Goal: Information Seeking & Learning: Learn about a topic

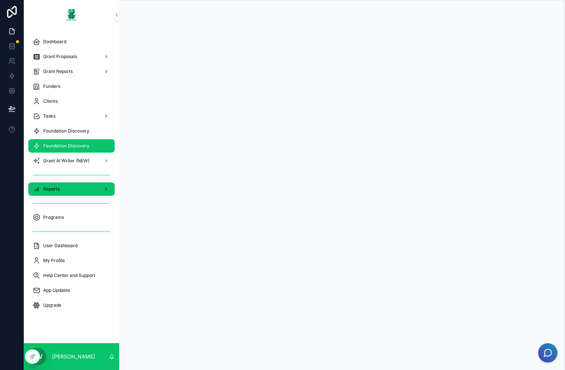
click at [57, 194] on div "Reports" at bounding box center [72, 189] width 78 height 12
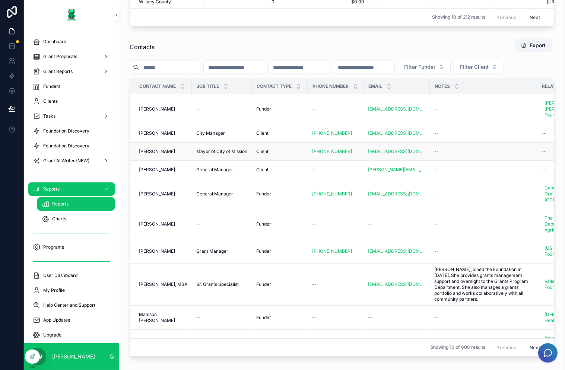
scroll to position [1534, 0]
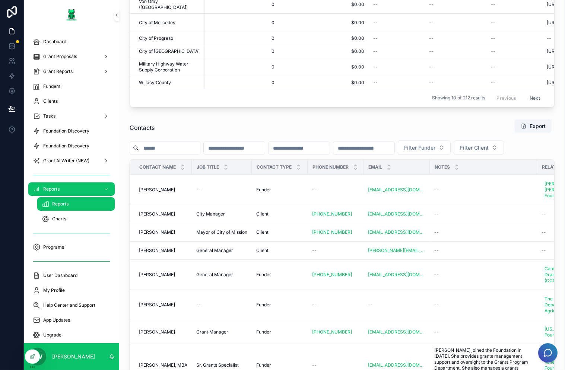
click at [320, 155] on div "Filter Funder Filter Client" at bounding box center [342, 148] width 425 height 14
click at [330, 154] on input "scrollable content" at bounding box center [299, 148] width 61 height 10
click at [436, 152] on span "Filter Funder" at bounding box center [419, 147] width 31 height 7
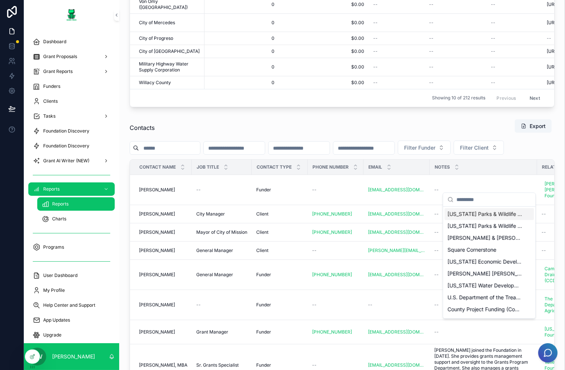
click at [438, 136] on div "Contacts Export" at bounding box center [342, 127] width 425 height 17
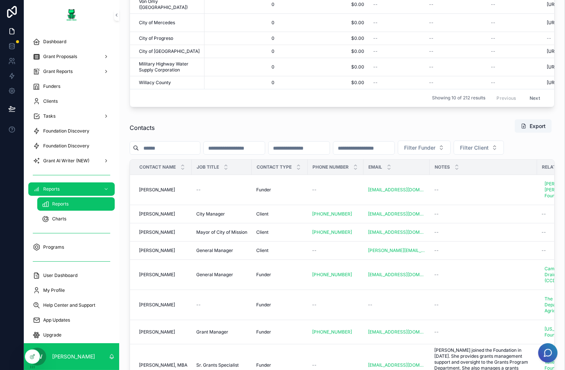
click at [279, 155] on div "Filter Funder Filter Client" at bounding box center [342, 148] width 425 height 14
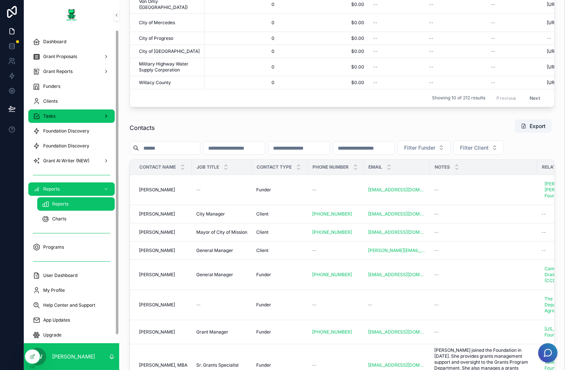
click at [56, 118] on div "Tasks" at bounding box center [72, 116] width 78 height 12
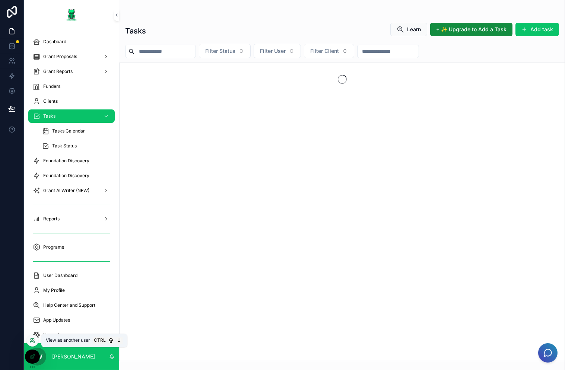
click at [30, 294] on icon at bounding box center [32, 341] width 6 height 6
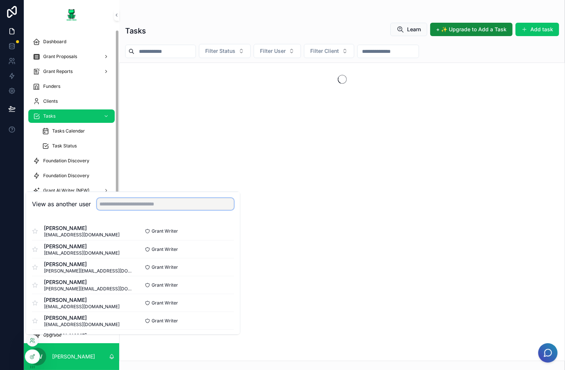
click at [157, 206] on input "text" at bounding box center [165, 204] width 137 height 12
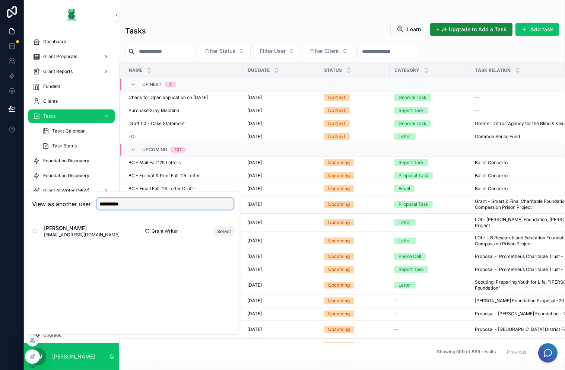
type input "**********"
click at [228, 229] on button "Select" at bounding box center [224, 231] width 19 height 11
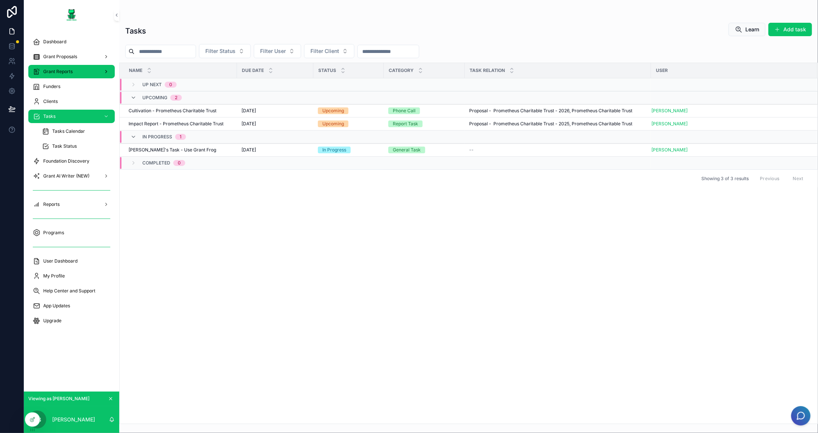
click at [89, 67] on div "Grant Reports" at bounding box center [72, 72] width 78 height 12
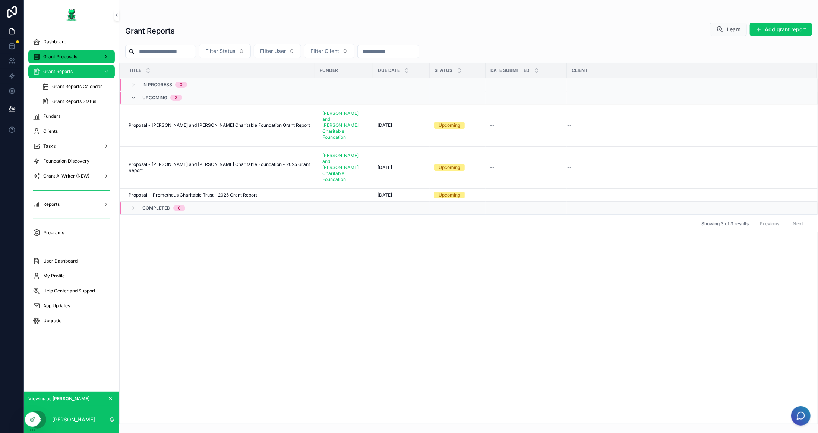
click at [77, 55] on div "Grant Proposals" at bounding box center [72, 57] width 78 height 12
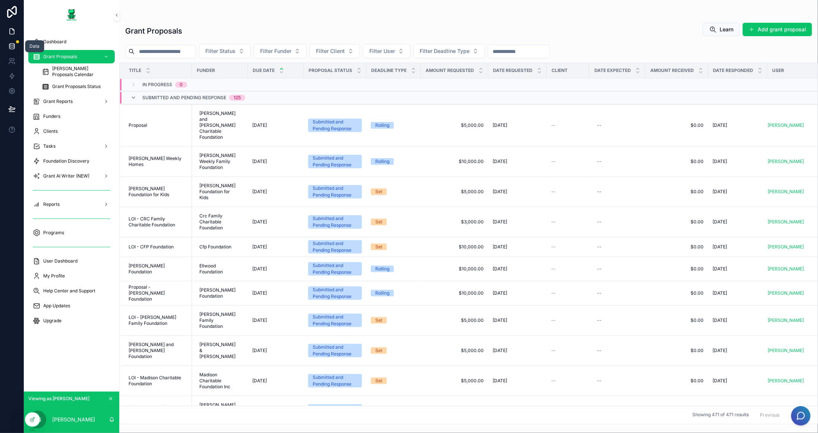
click at [11, 50] on link at bounding box center [11, 46] width 23 height 15
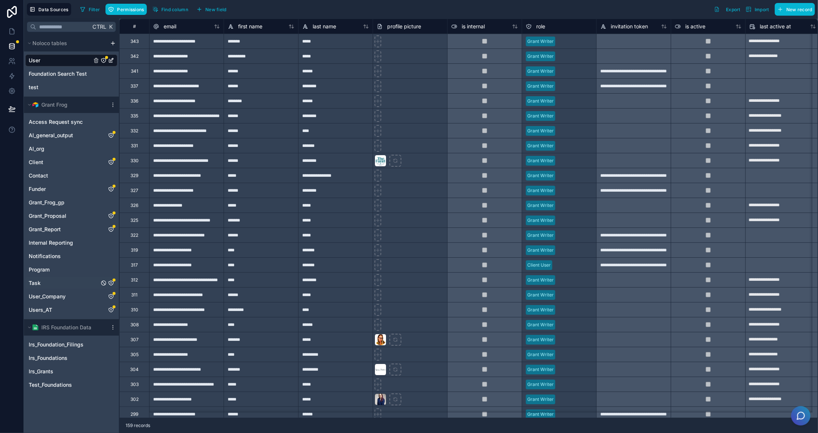
click at [111, 281] on icon "Task" at bounding box center [111, 283] width 6 height 6
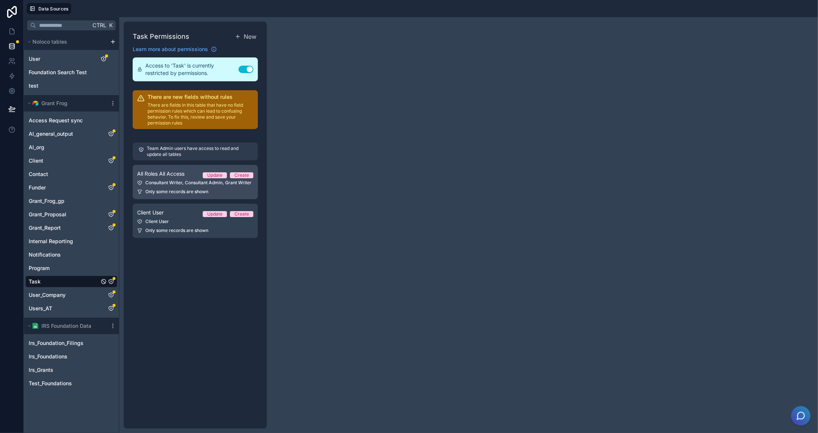
click at [172, 184] on div "Consultant Writer, Consultant Admin, Grant Writer" at bounding box center [195, 183] width 116 height 6
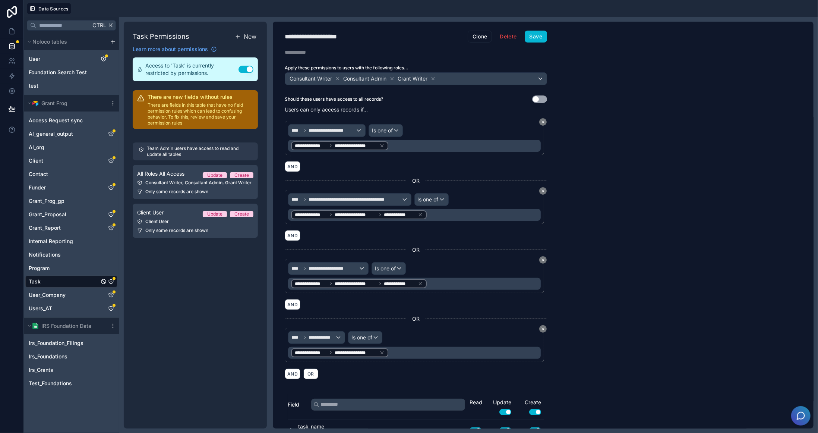
click at [727, 125] on div "**********" at bounding box center [543, 225] width 541 height 407
click at [14, 61] on icon at bounding box center [11, 60] width 7 height 7
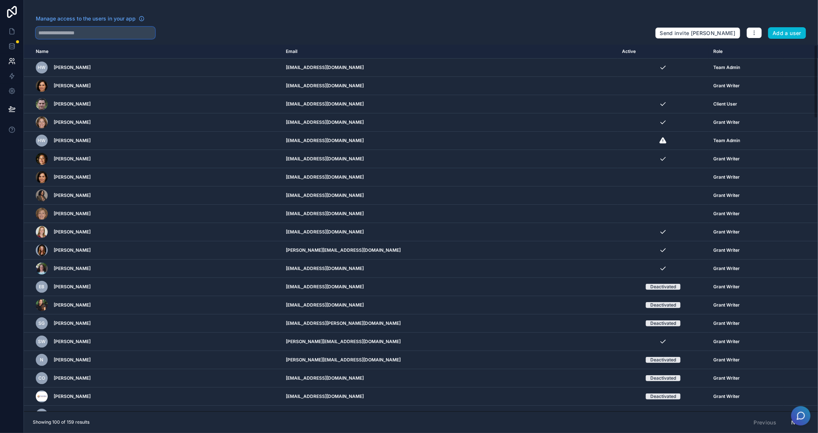
click at [104, 28] on input "text" at bounding box center [95, 33] width 119 height 12
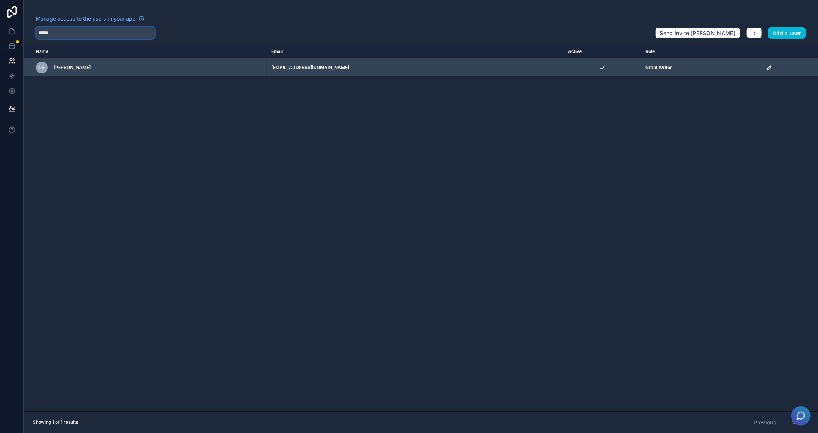
type input "*****"
click at [102, 64] on div "CB Carol Bornstein" at bounding box center [143, 67] width 215 height 12
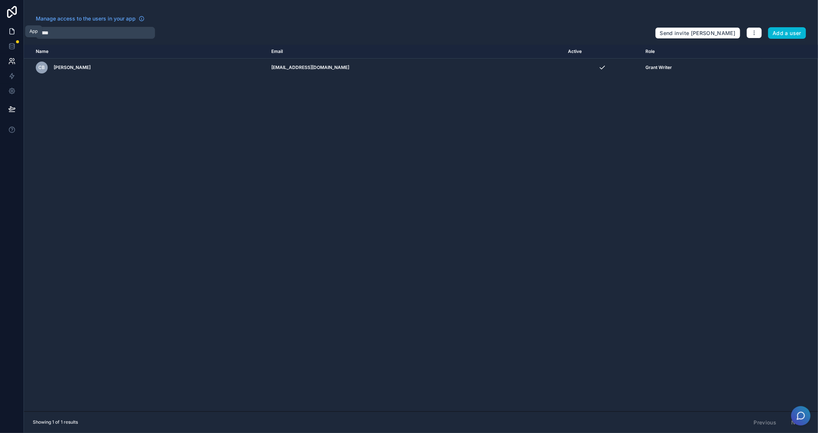
click at [7, 32] on link at bounding box center [11, 31] width 23 height 15
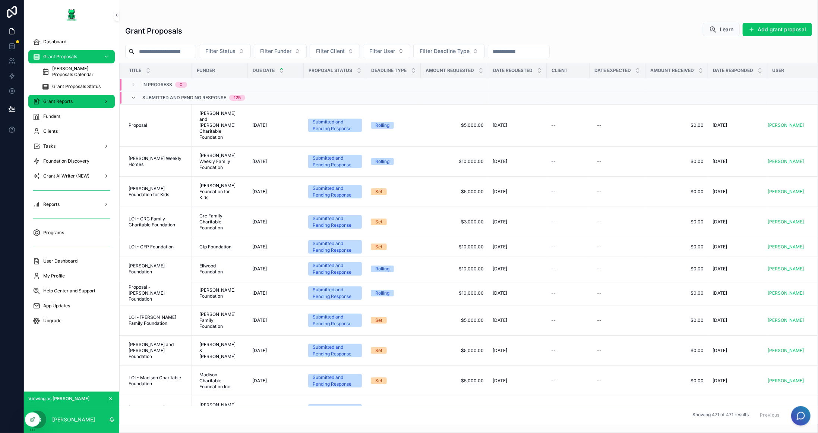
click at [79, 100] on div "Grant Reports" at bounding box center [72, 101] width 78 height 12
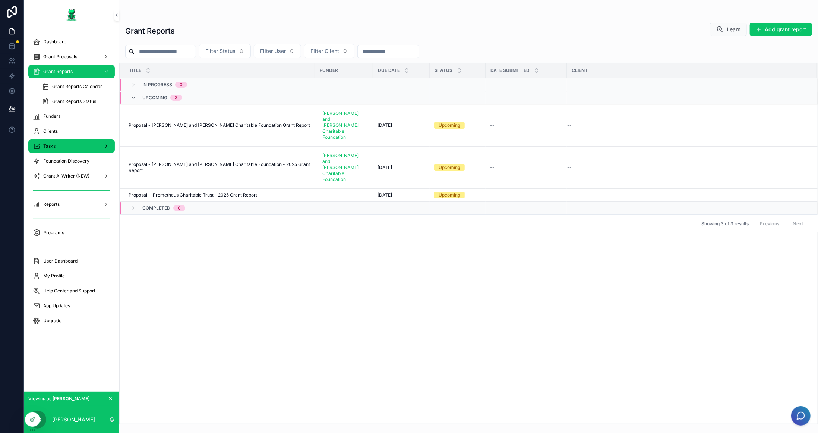
click at [76, 141] on div "Tasks" at bounding box center [72, 146] width 78 height 12
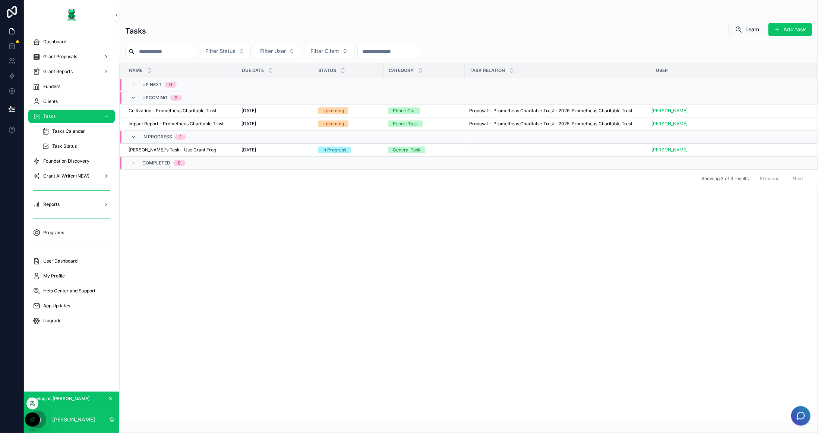
click at [34, 403] on icon at bounding box center [32, 403] width 6 height 6
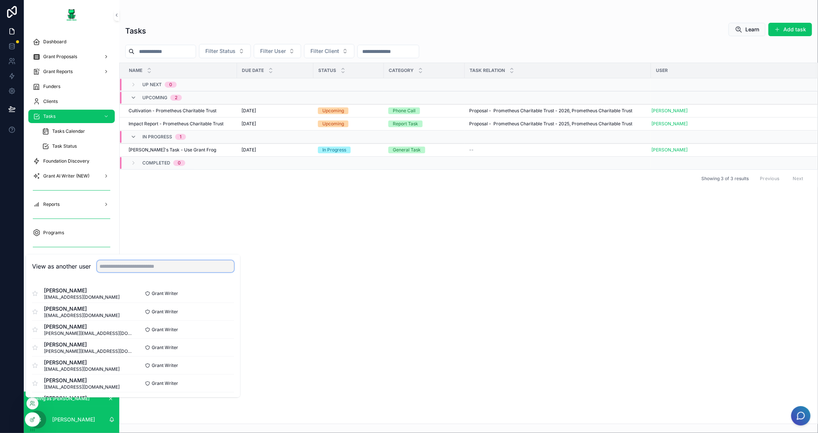
click at [146, 268] on input "text" at bounding box center [165, 267] width 137 height 12
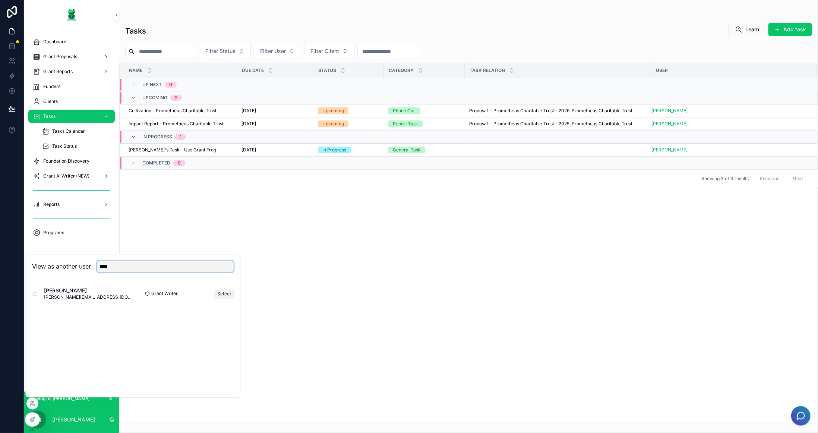
type input "****"
click at [228, 293] on button "Select" at bounding box center [224, 293] width 19 height 11
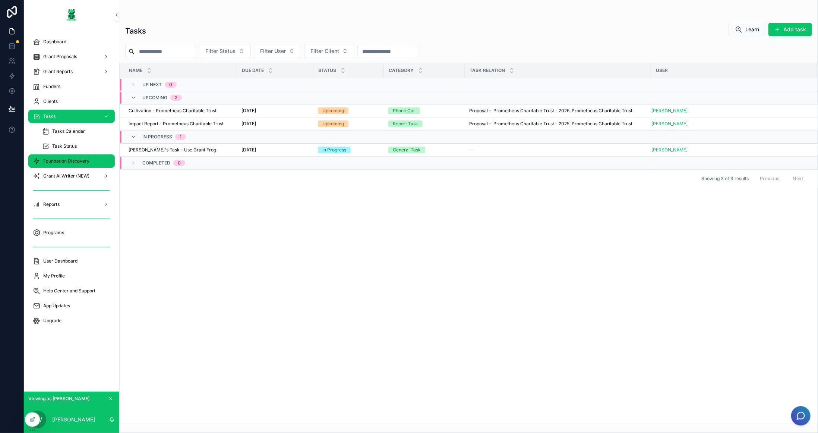
click at [75, 162] on span "Foundation Discovery" at bounding box center [66, 161] width 46 height 6
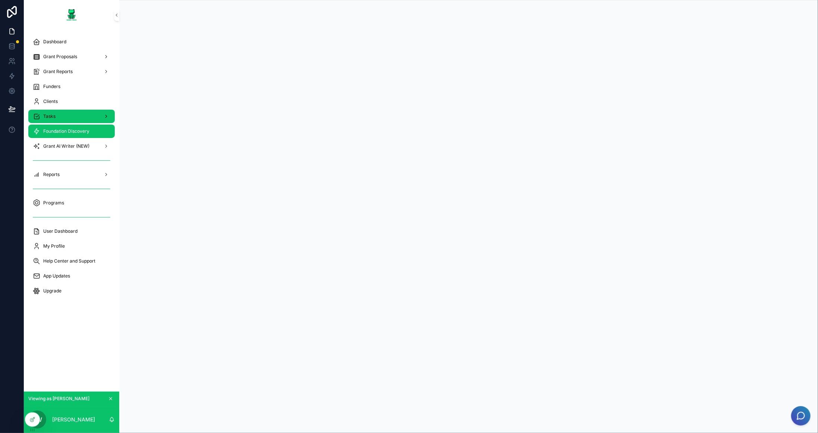
click at [54, 116] on span "Tasks" at bounding box center [49, 116] width 12 height 6
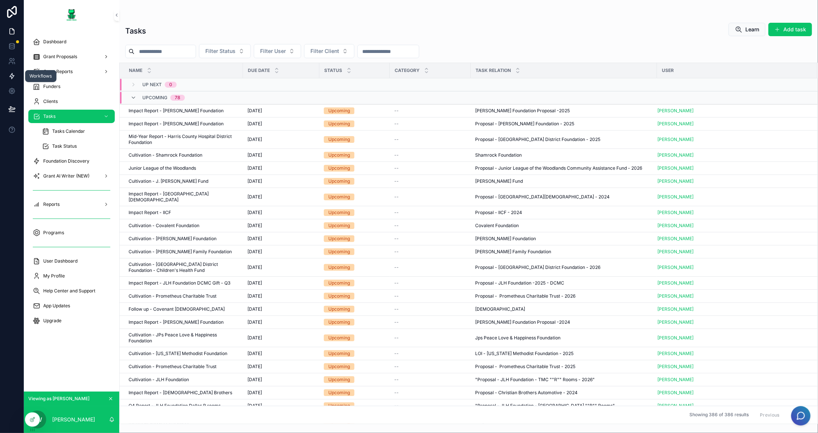
click at [15, 80] on link at bounding box center [11, 76] width 23 height 15
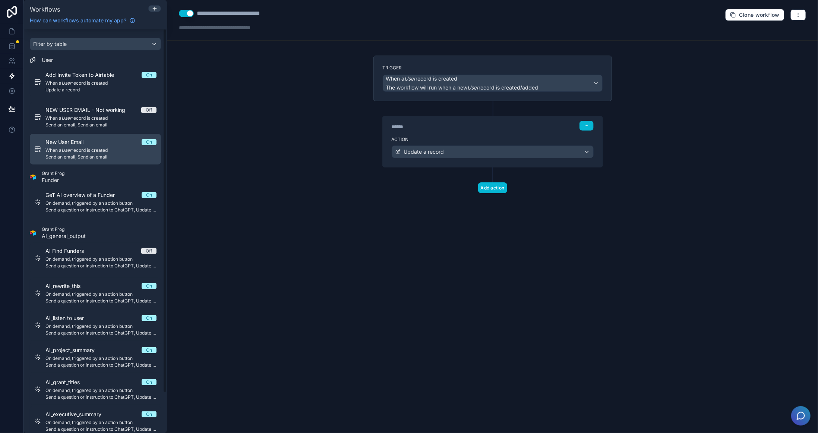
click at [101, 149] on span "When a User record is created" at bounding box center [100, 150] width 111 height 6
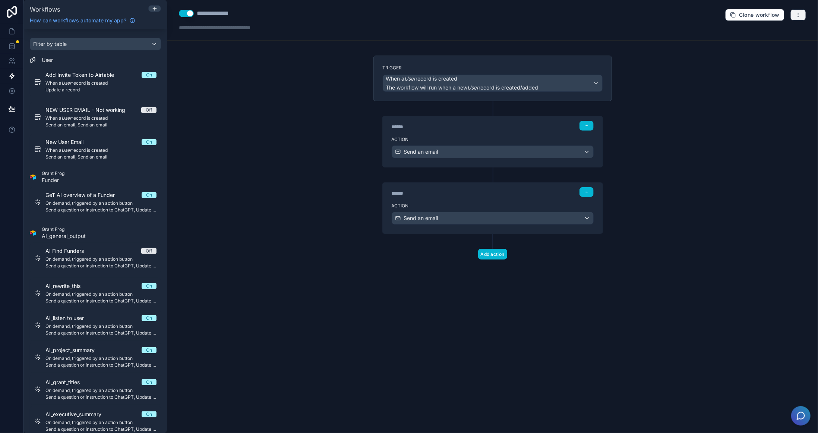
click at [798, 13] on icon "button" at bounding box center [798, 13] width 0 height 0
click at [767, 43] on span "Run history" at bounding box center [779, 44] width 36 height 6
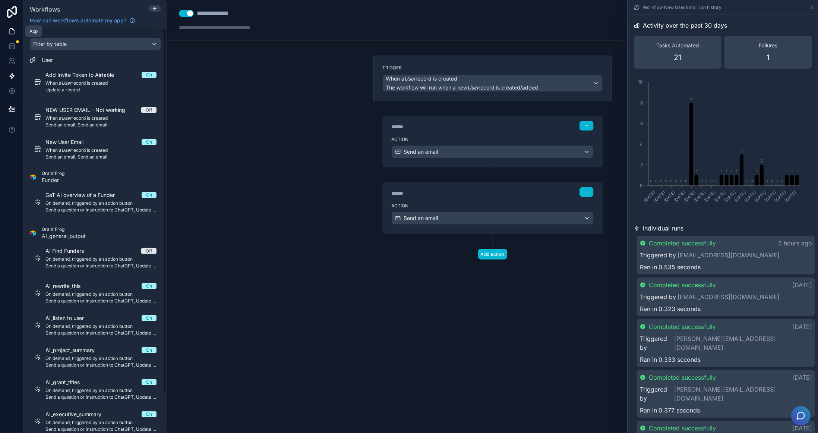
click at [7, 35] on link at bounding box center [11, 31] width 23 height 15
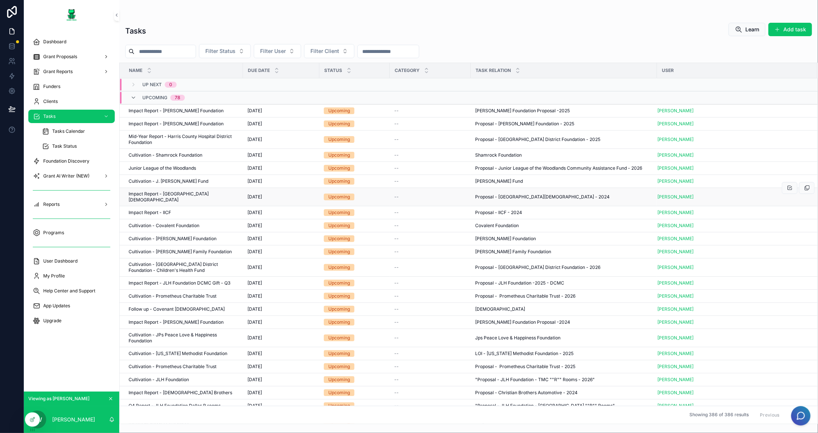
click at [192, 194] on span "Impact Report - Memorial Drive United Methodist Church" at bounding box center [184, 197] width 110 height 12
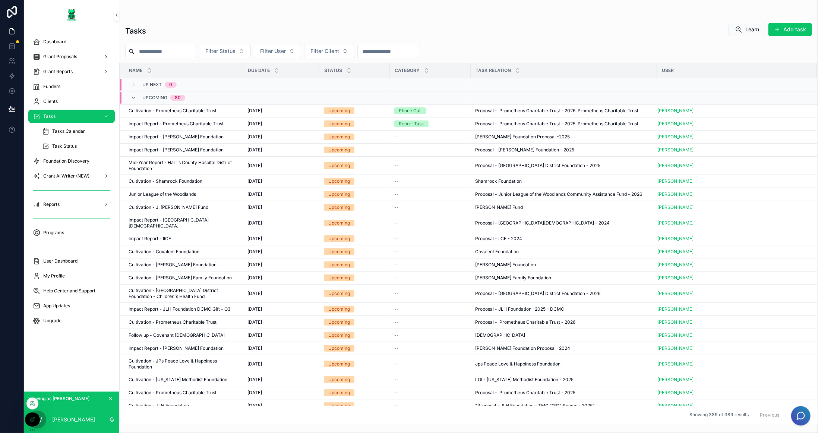
click at [29, 405] on div at bounding box center [32, 403] width 12 height 12
click at [32, 405] on icon at bounding box center [32, 403] width 6 height 6
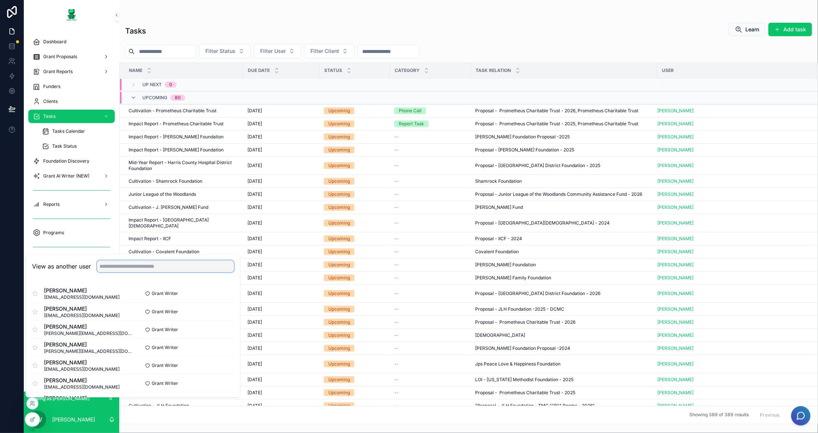
click at [149, 265] on input "text" at bounding box center [165, 267] width 137 height 12
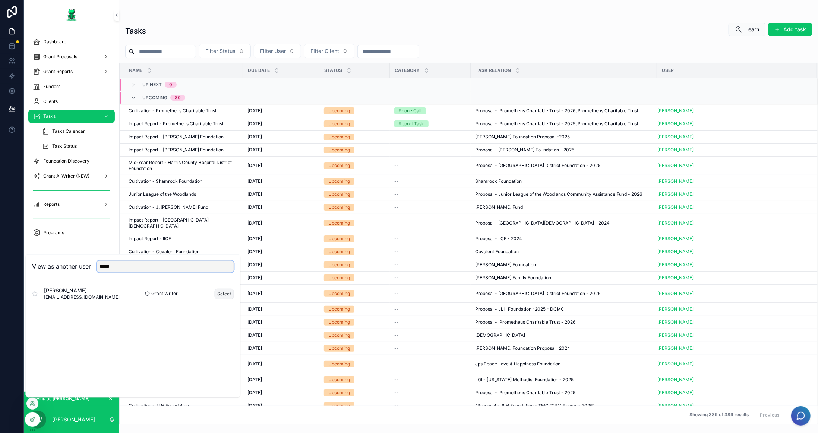
type input "*****"
click at [230, 294] on button "Select" at bounding box center [224, 293] width 19 height 11
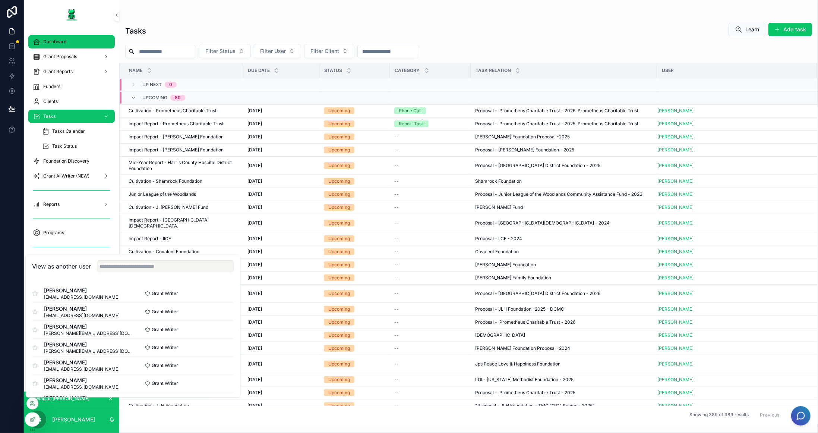
click at [73, 44] on div "Dashboard" at bounding box center [72, 42] width 78 height 12
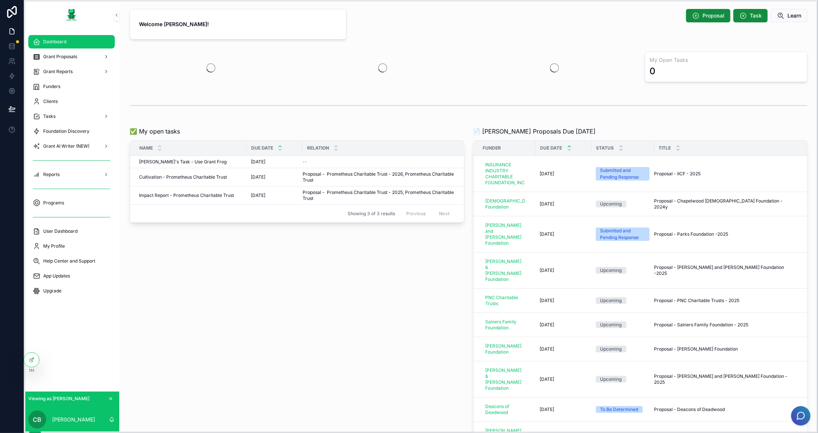
drag, startPoint x: 33, startPoint y: 430, endPoint x: 30, endPoint y: 371, distance: 59.7
click at [30, 371] on icon at bounding box center [32, 370] width 6 height 6
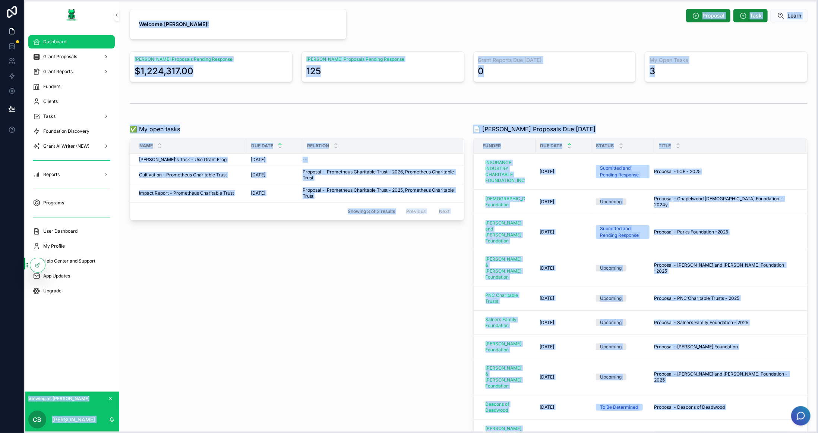
drag, startPoint x: 31, startPoint y: 429, endPoint x: 4, endPoint y: 334, distance: 98.1
click at [75, 343] on div "Dashboard Grant Proposals Grant Reports Funders Clients Tasks Foundation Discov…" at bounding box center [71, 211] width 95 height 362
click at [69, 111] on div "Tasks" at bounding box center [72, 116] width 78 height 12
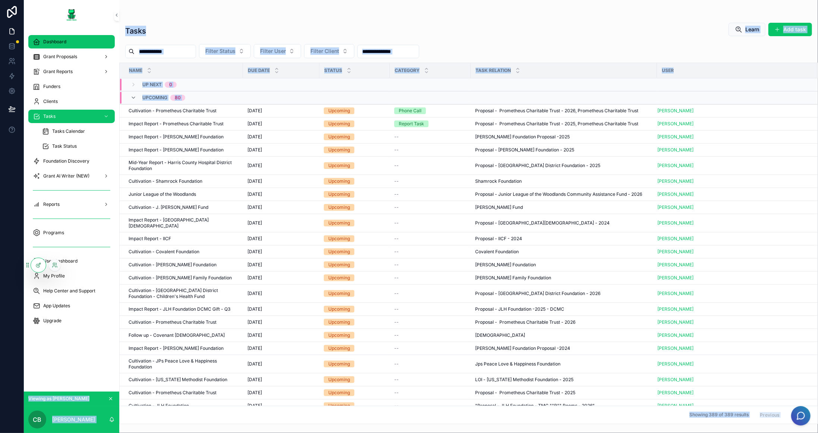
click at [62, 43] on span "Dashboard" at bounding box center [54, 42] width 23 height 6
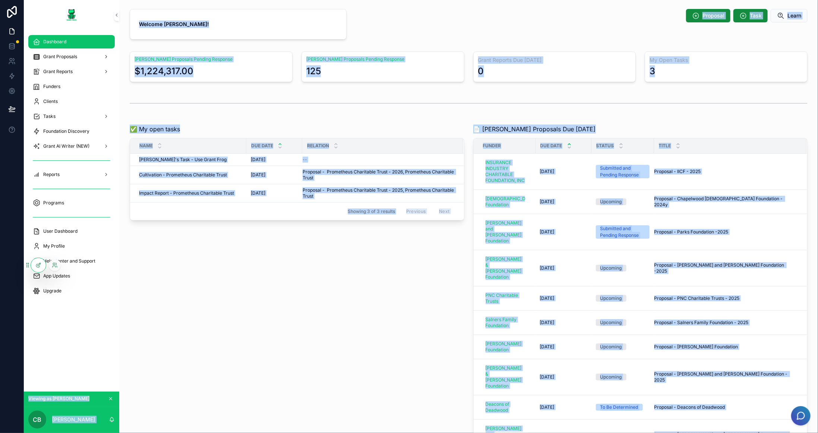
click at [277, 64] on div "Grant Proposals Pending Response $1,224,317.00" at bounding box center [211, 66] width 163 height 31
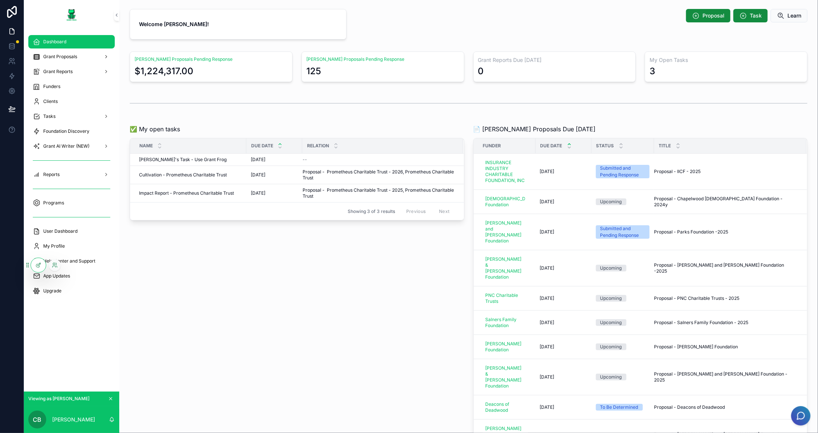
click at [277, 64] on div "Grant Proposals Pending Response $1,224,317.00" at bounding box center [211, 66] width 163 height 31
click at [68, 113] on div "Tasks" at bounding box center [72, 116] width 78 height 12
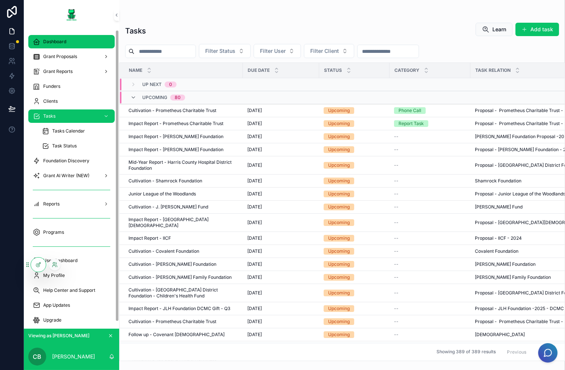
click at [56, 42] on span "Dashboard" at bounding box center [54, 42] width 23 height 6
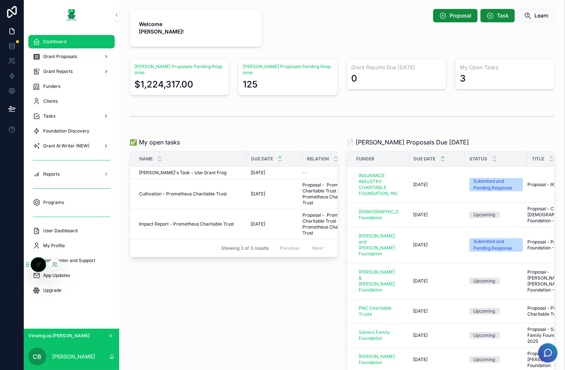
click at [56, 261] on div at bounding box center [55, 265] width 12 height 12
click at [56, 267] on icon at bounding box center [54, 266] width 3 height 1
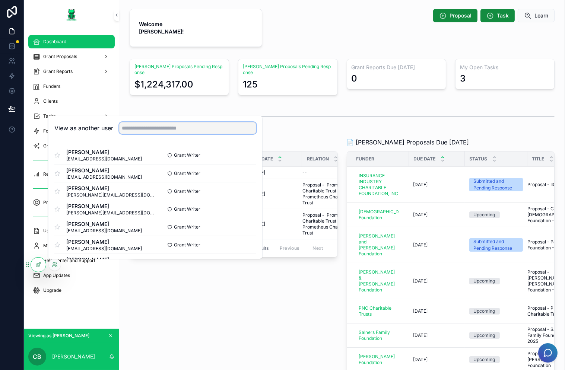
click at [205, 122] on input "text" at bounding box center [187, 128] width 137 height 12
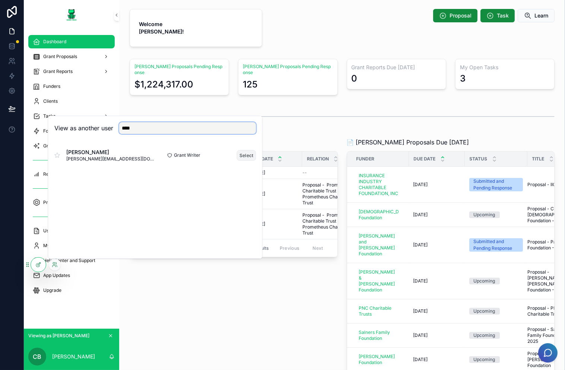
type input "****"
click at [243, 151] on button "Select" at bounding box center [246, 155] width 19 height 11
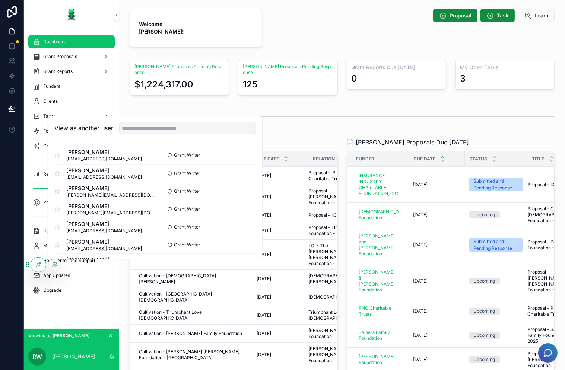
click at [319, 111] on div "scrollable content" at bounding box center [342, 116] width 425 height 19
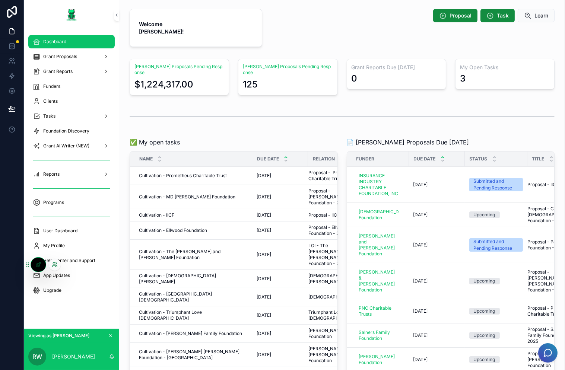
click at [56, 267] on icon at bounding box center [55, 265] width 6 height 6
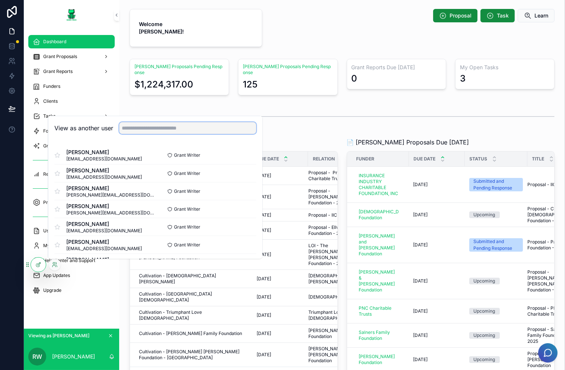
drag, startPoint x: 154, startPoint y: 131, endPoint x: 157, endPoint y: 125, distance: 7.2
click at [154, 131] on input "text" at bounding box center [187, 128] width 137 height 12
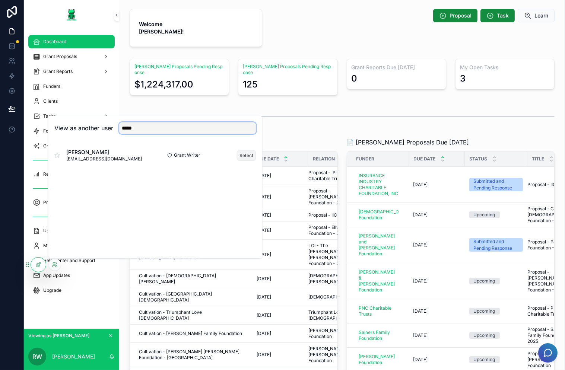
type input "*****"
click at [247, 156] on button "Select" at bounding box center [246, 155] width 19 height 11
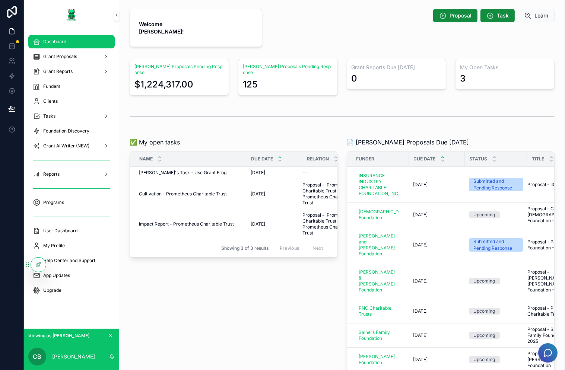
click at [62, 112] on div "Tasks" at bounding box center [72, 116] width 78 height 12
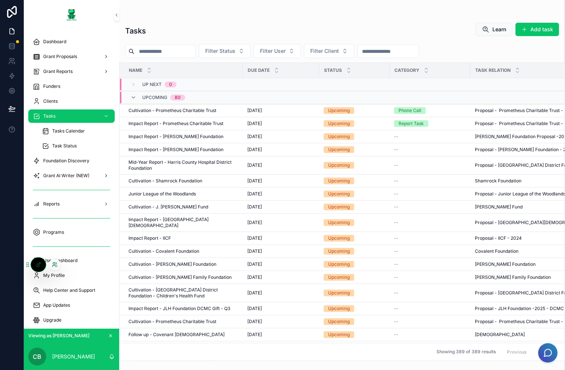
click at [55, 265] on icon at bounding box center [55, 265] width 6 height 6
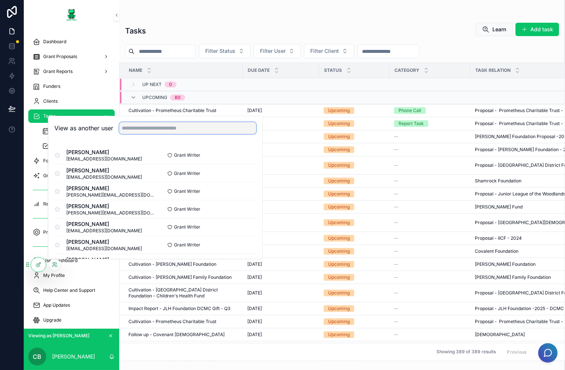
click at [167, 132] on input "text" at bounding box center [187, 128] width 137 height 12
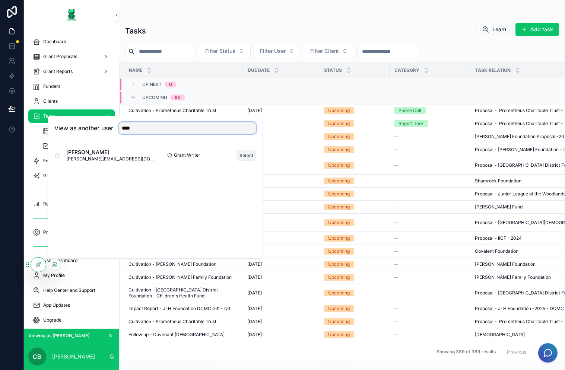
type input "****"
click at [249, 157] on button "Select" at bounding box center [246, 155] width 19 height 11
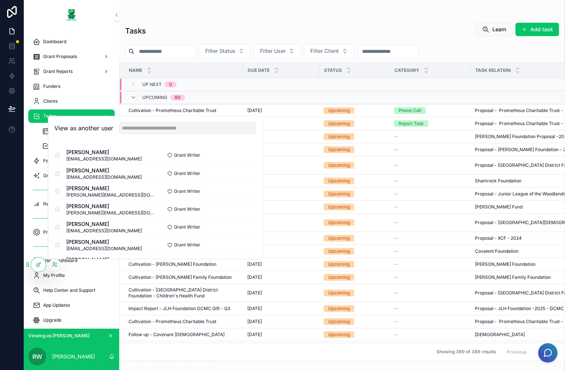
click at [463, 10] on div "Tasks Learn Add task Filter Status Filter User Filter Client Name Due Date Stat…" at bounding box center [342, 181] width 446 height 362
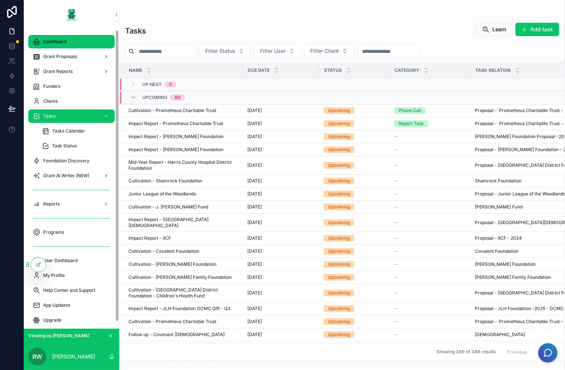
click at [60, 39] on span "Dashboard" at bounding box center [54, 42] width 23 height 6
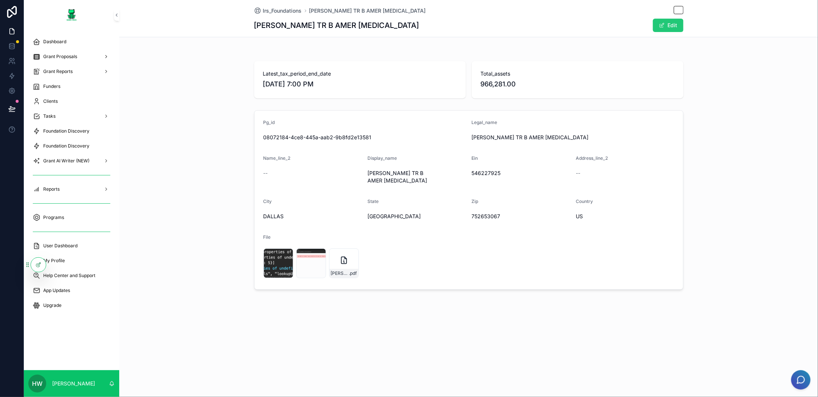
click at [667, 28] on button "Edit" at bounding box center [668, 25] width 31 height 13
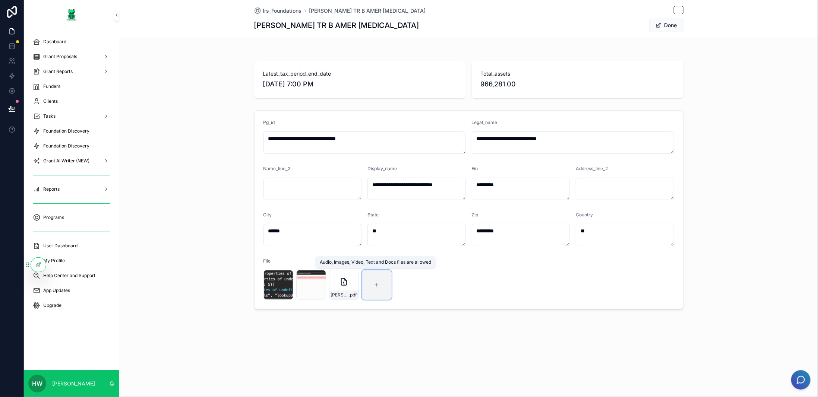
click at [366, 285] on div "scrollable content" at bounding box center [377, 285] width 30 height 30
